Goal: Transaction & Acquisition: Purchase product/service

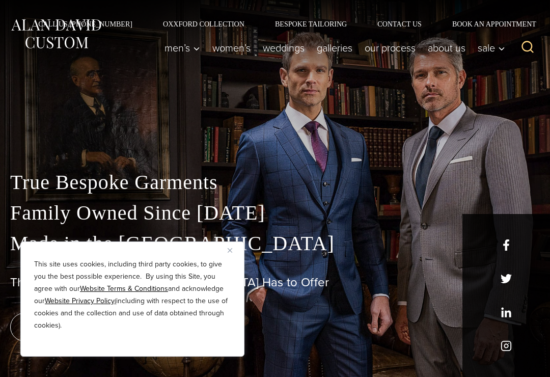
click at [229, 255] on div "This site uses cookies, including third party cookies, to give you the best pos…" at bounding box center [132, 298] width 224 height 115
click at [228, 248] on img "Close" at bounding box center [230, 250] width 5 height 5
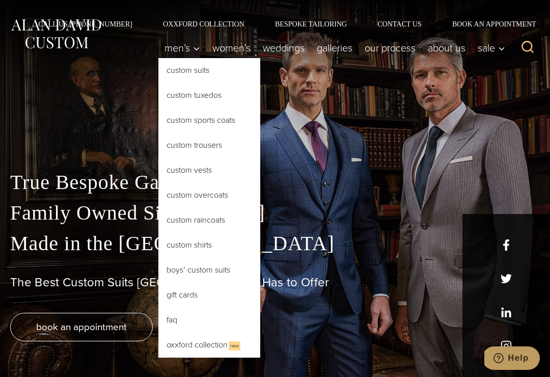
click at [167, 73] on link "Custom Suits" at bounding box center [209, 70] width 102 height 24
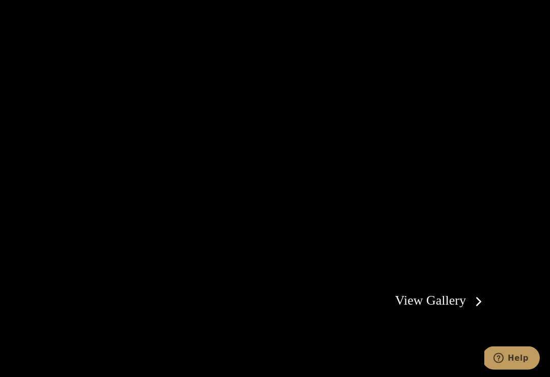
scroll to position [1614, 0]
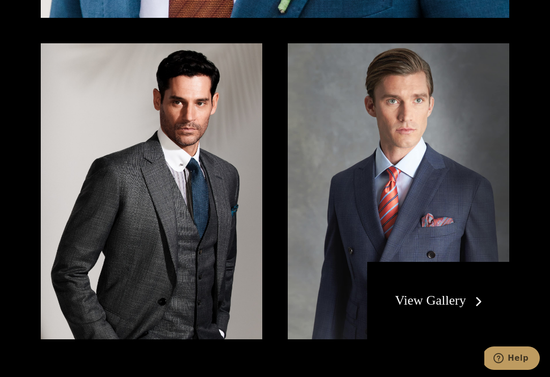
click at [428, 295] on link "View Gallery" at bounding box center [440, 300] width 91 height 15
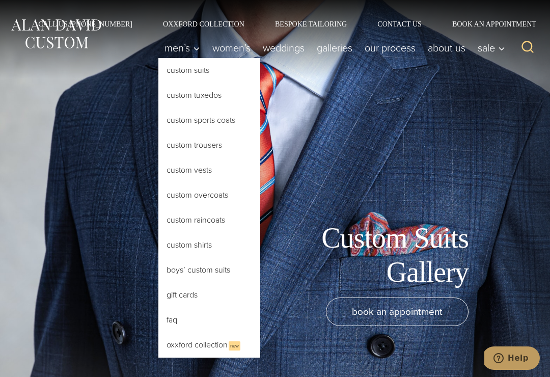
click at [178, 219] on link "Custom Raincoats" at bounding box center [209, 220] width 102 height 24
